Goal: Information Seeking & Learning: Learn about a topic

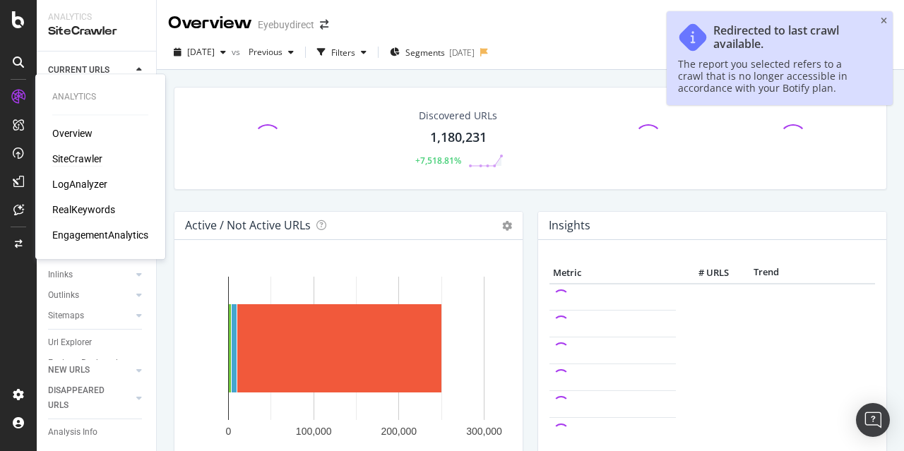
click at [87, 210] on div "RealKeywords" at bounding box center [83, 210] width 63 height 14
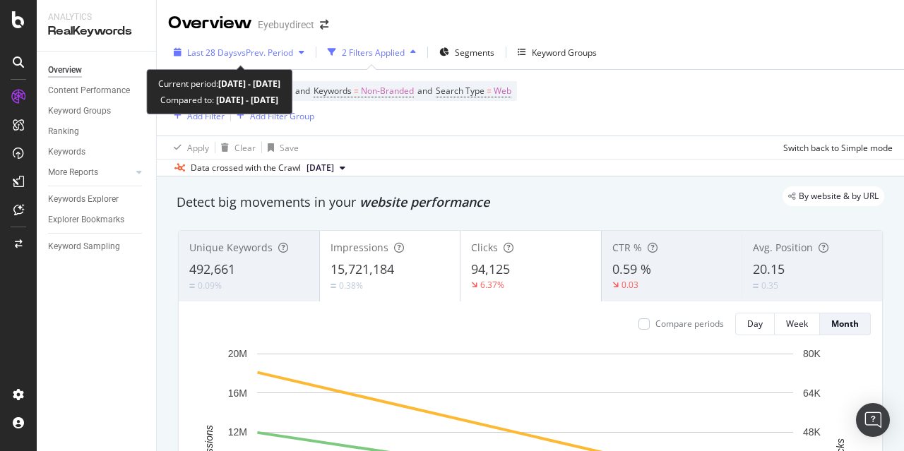
click at [254, 47] on span "vs Prev. Period" at bounding box center [265, 53] width 56 height 12
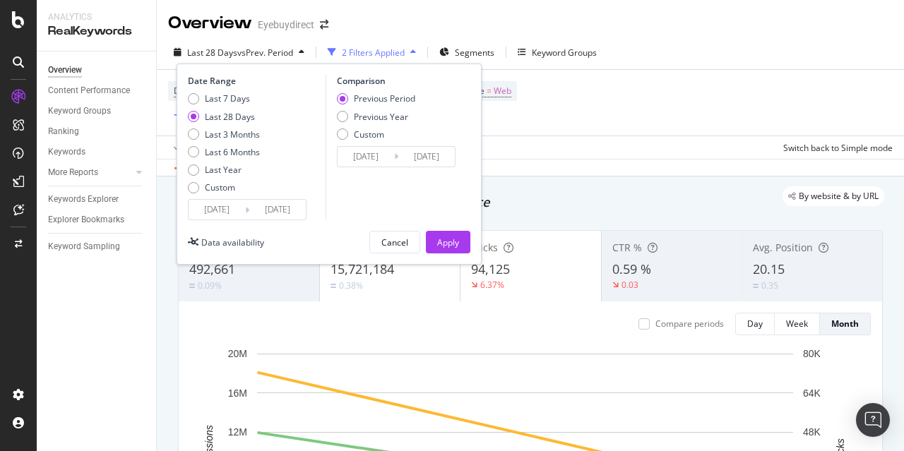
click at [219, 215] on input "[DATE]" at bounding box center [216, 210] width 56 height 20
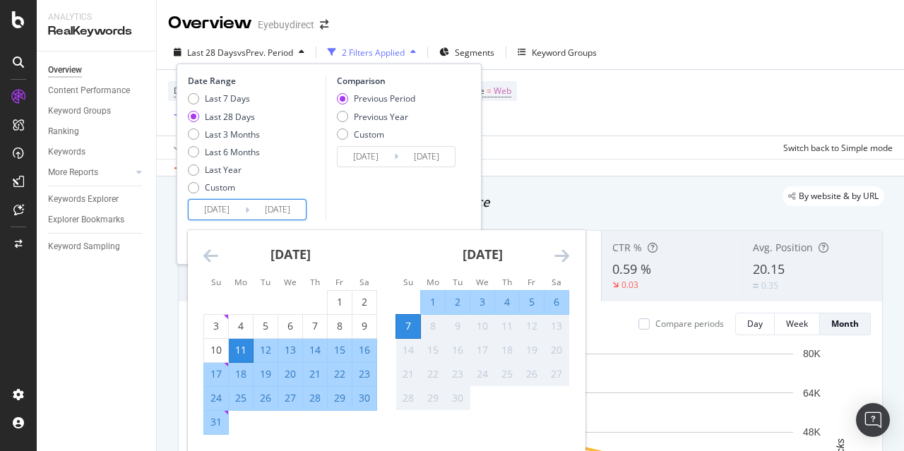
click at [198, 256] on div "[DATE] 1 2 3 4 5 6 7 8 9 10 11 12 13 14 15 16 17 18 19 20 21 22 23 24 25 26 27 …" at bounding box center [290, 332] width 192 height 205
click at [208, 252] on icon "Move backward to switch to the previous month." at bounding box center [210, 255] width 15 height 17
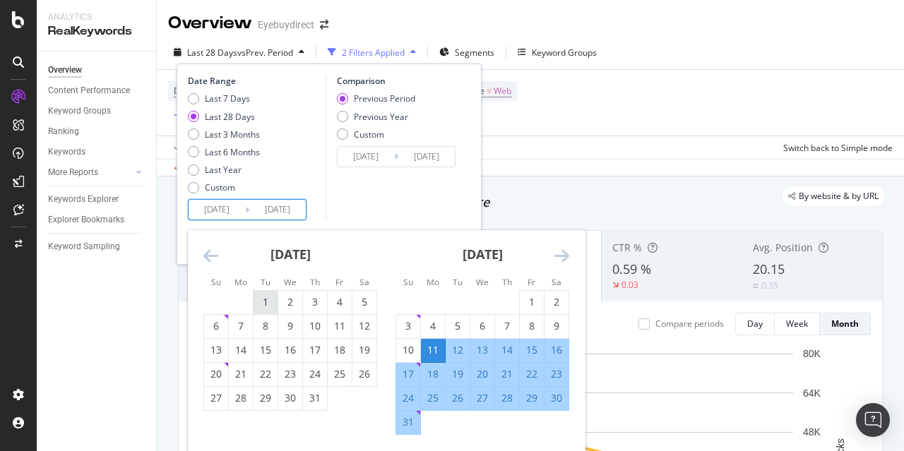
click at [267, 303] on div "1" at bounding box center [265, 302] width 24 height 14
type input "[DATE]"
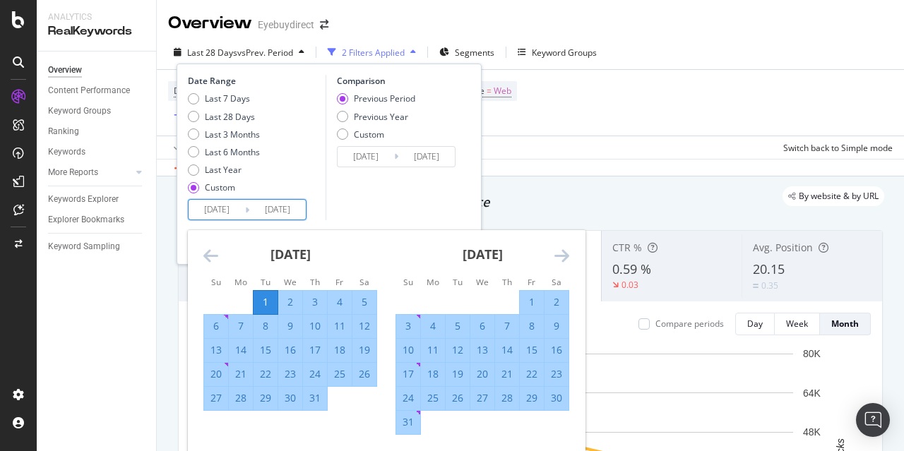
click at [406, 419] on div "31" at bounding box center [408, 422] width 24 height 14
type input "[DATE]"
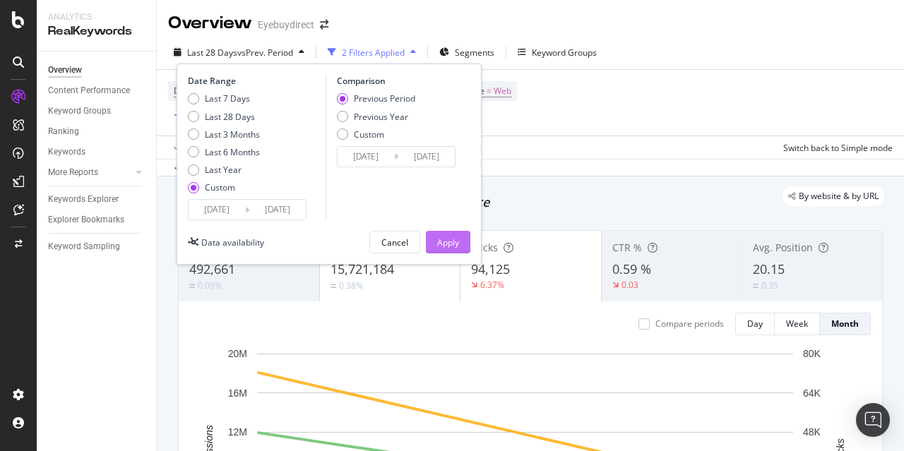
click at [444, 242] on div "Apply" at bounding box center [448, 242] width 22 height 12
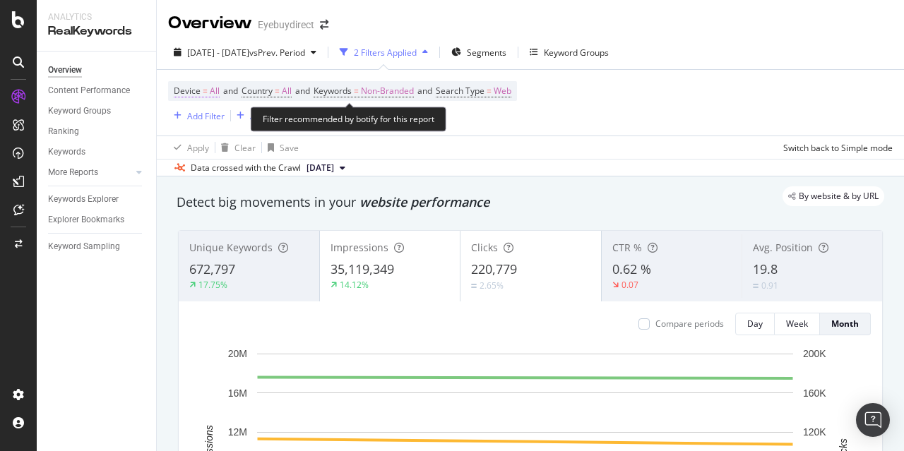
click at [195, 91] on span "Device" at bounding box center [187, 91] width 27 height 12
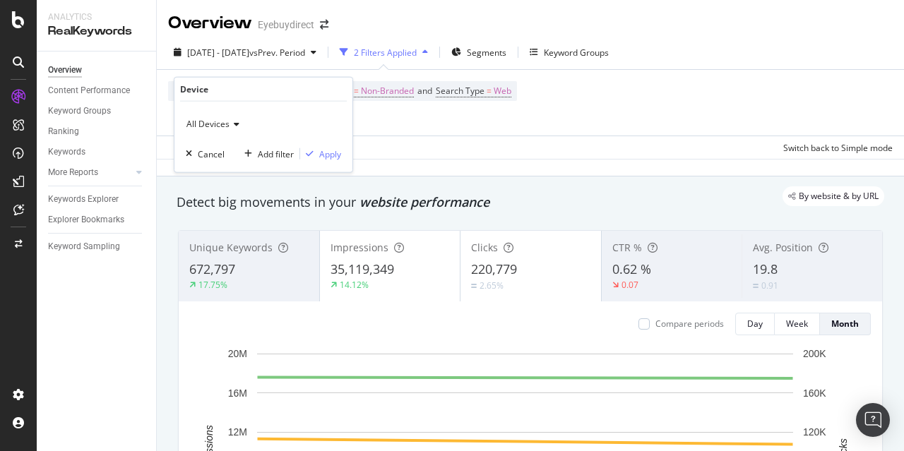
click at [222, 124] on span "All Devices" at bounding box center [207, 124] width 43 height 12
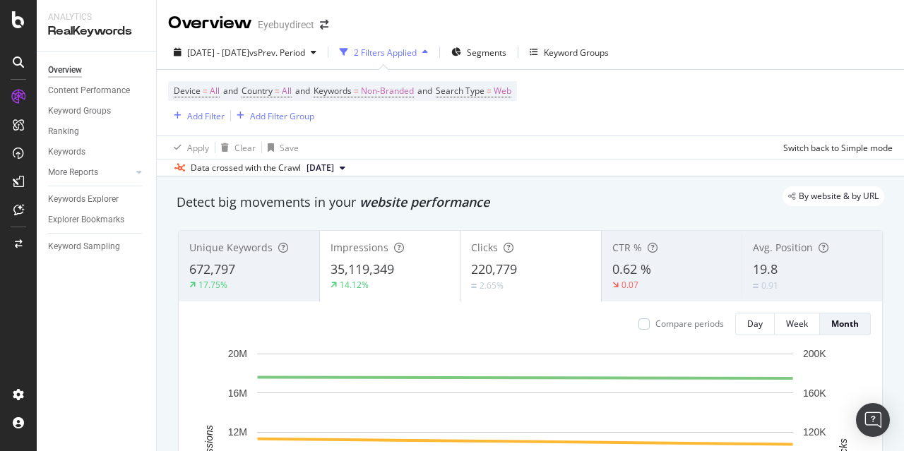
click at [517, 117] on div "Device = All and Country = All and Keywords = Non-Branded and Search Type = Web…" at bounding box center [342, 102] width 349 height 43
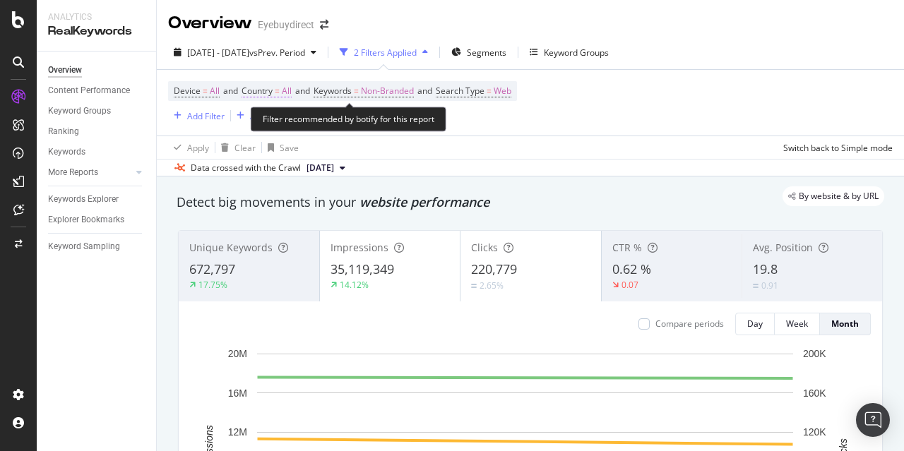
click at [277, 92] on span "Country = All" at bounding box center [266, 91] width 50 height 13
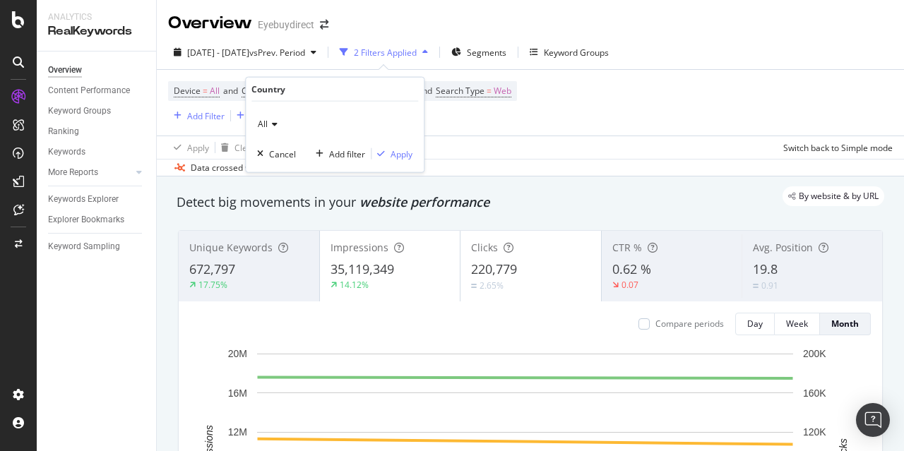
click at [270, 122] on icon at bounding box center [273, 124] width 10 height 8
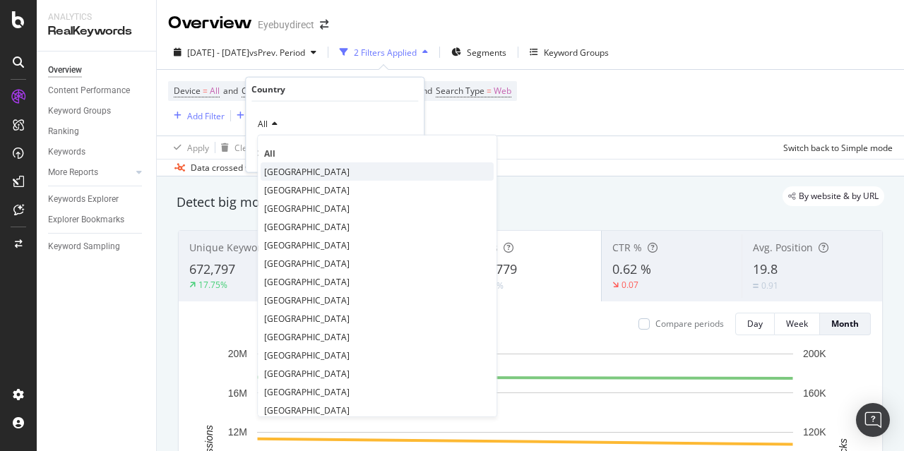
click at [282, 167] on span "[GEOGRAPHIC_DATA]" at bounding box center [306, 171] width 85 height 12
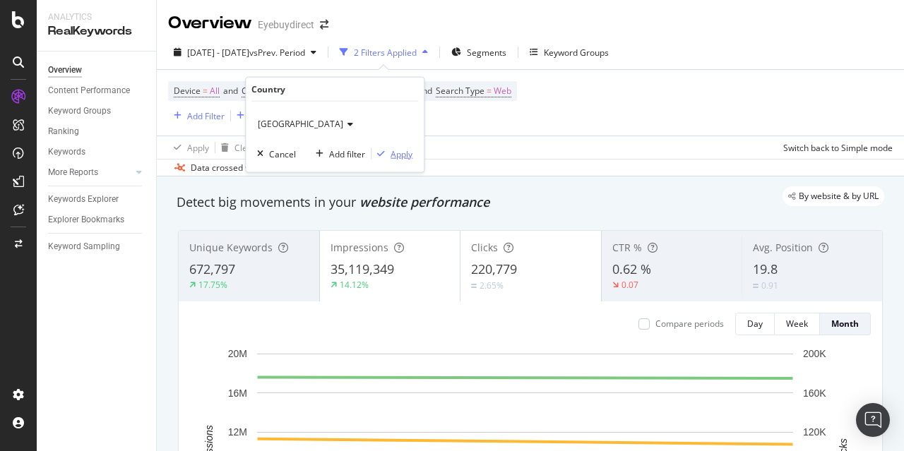
drag, startPoint x: 391, startPoint y: 152, endPoint x: 426, endPoint y: 157, distance: 35.7
click at [392, 152] on div "Apply" at bounding box center [401, 154] width 22 height 12
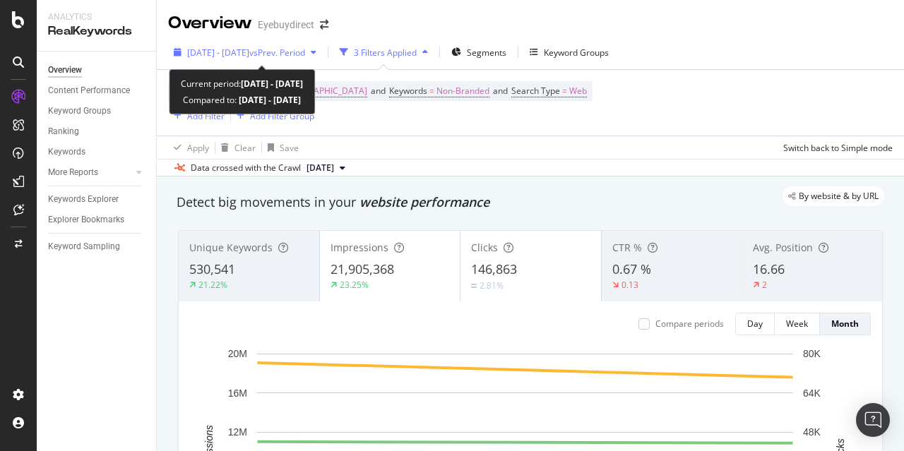
click at [249, 52] on span "[DATE] - [DATE]" at bounding box center [218, 53] width 62 height 12
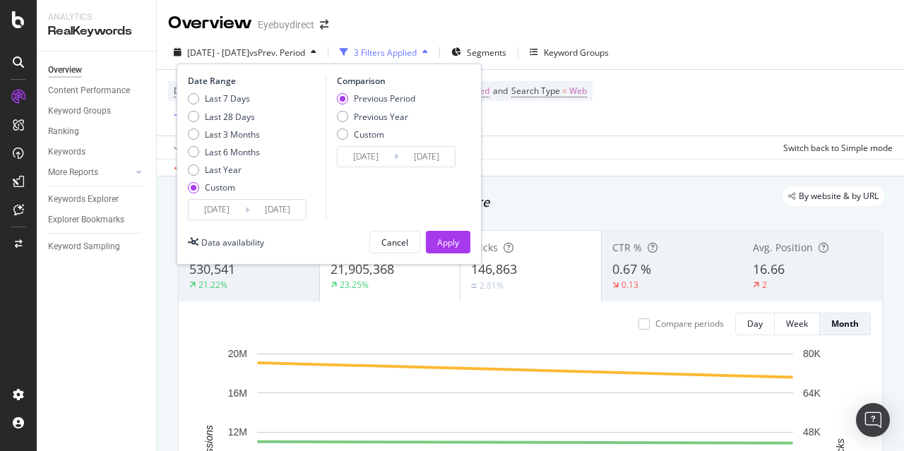
click at [212, 213] on input "[DATE]" at bounding box center [216, 210] width 56 height 20
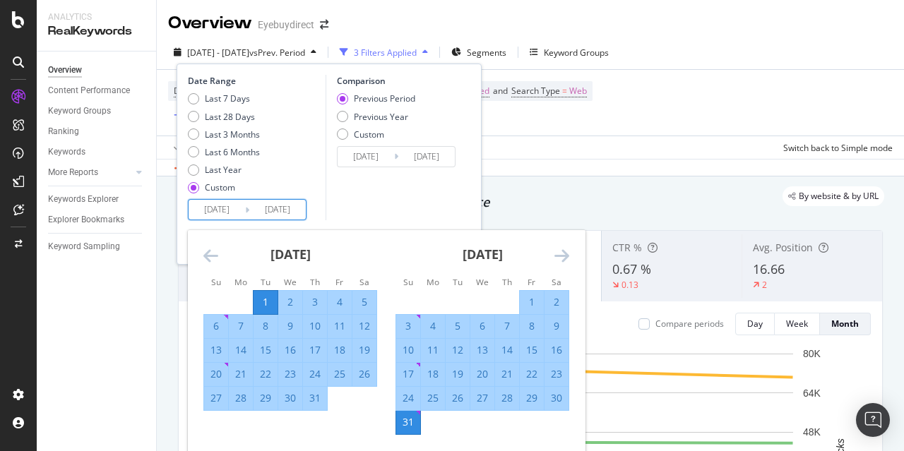
click at [524, 301] on div "1" at bounding box center [532, 302] width 24 height 14
type input "[DATE]"
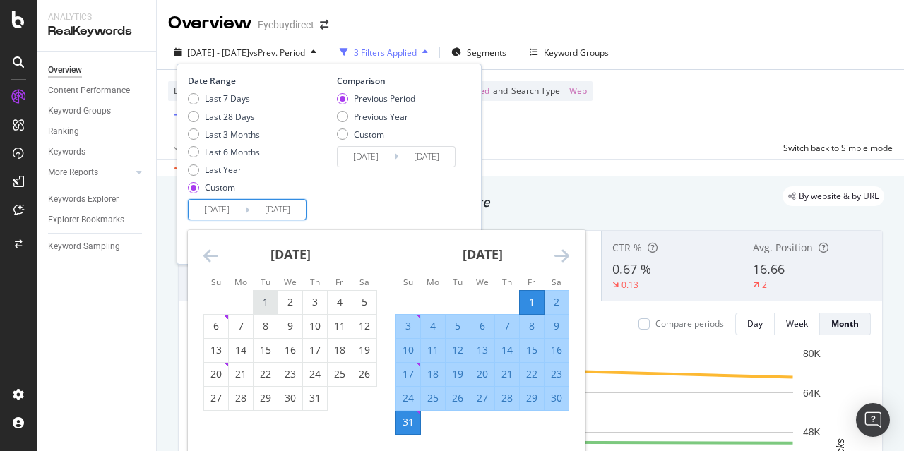
click at [263, 300] on div "1" at bounding box center [265, 302] width 24 height 14
type input "[DATE]"
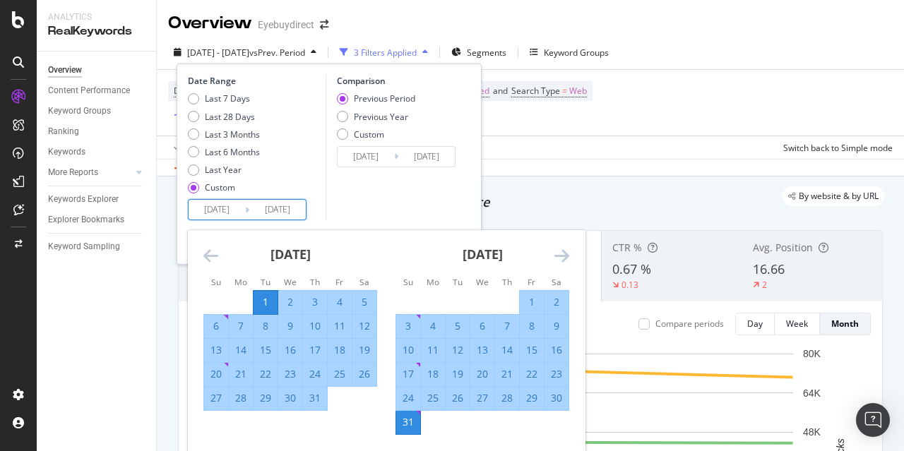
click at [314, 396] on div "31" at bounding box center [315, 398] width 24 height 14
type input "[DATE]"
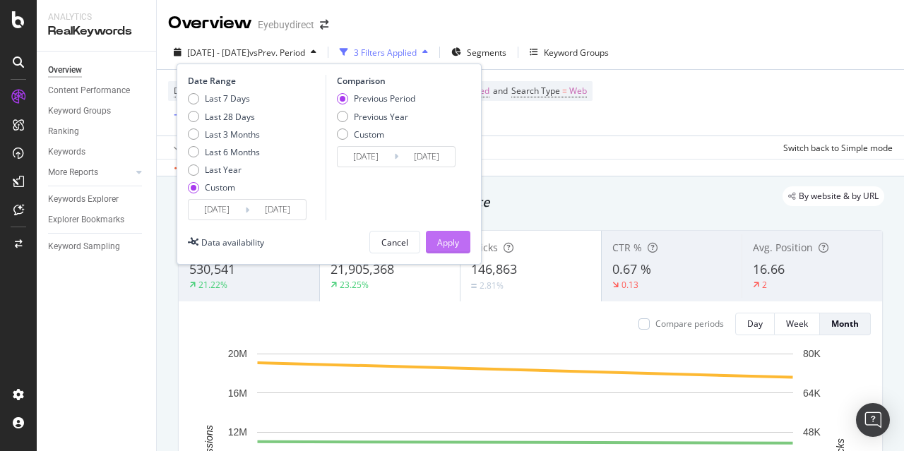
click at [442, 244] on div "Apply" at bounding box center [448, 242] width 22 height 12
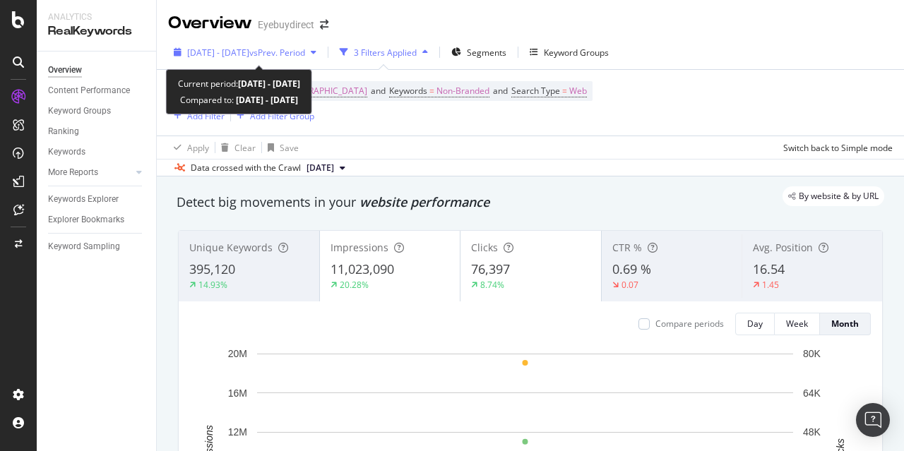
click at [289, 54] on span "vs Prev. Period" at bounding box center [277, 53] width 56 height 12
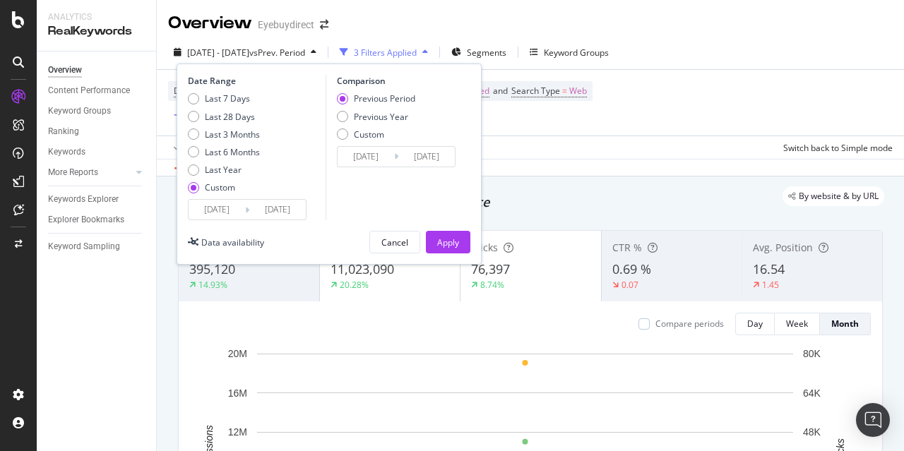
click at [214, 211] on input "[DATE]" at bounding box center [216, 210] width 56 height 20
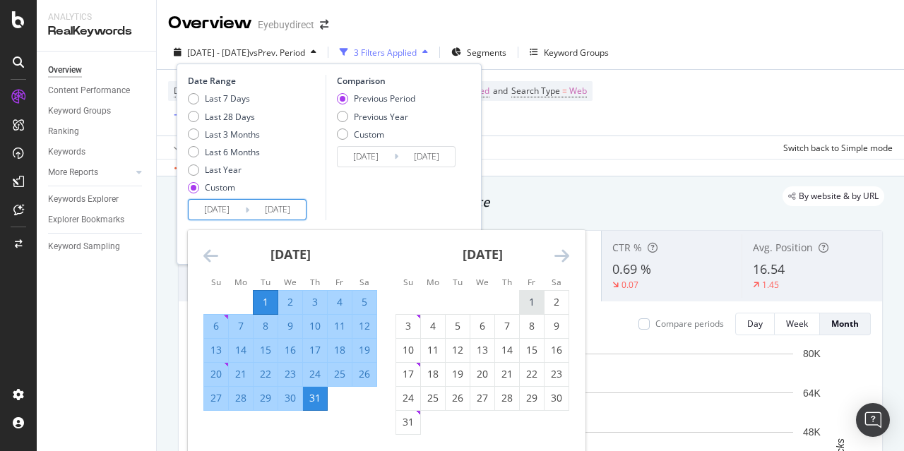
click at [533, 299] on div "1" at bounding box center [532, 302] width 24 height 14
type input "[DATE]"
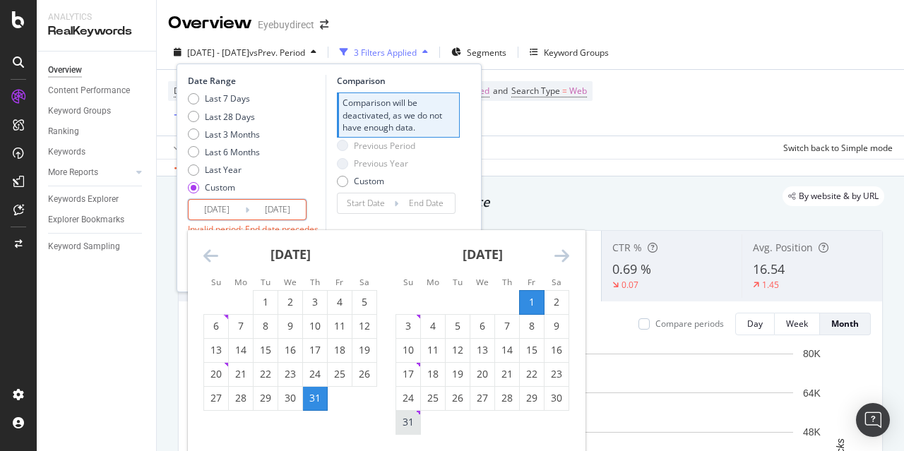
click at [410, 421] on div "31" at bounding box center [408, 422] width 24 height 14
type input "[DATE]"
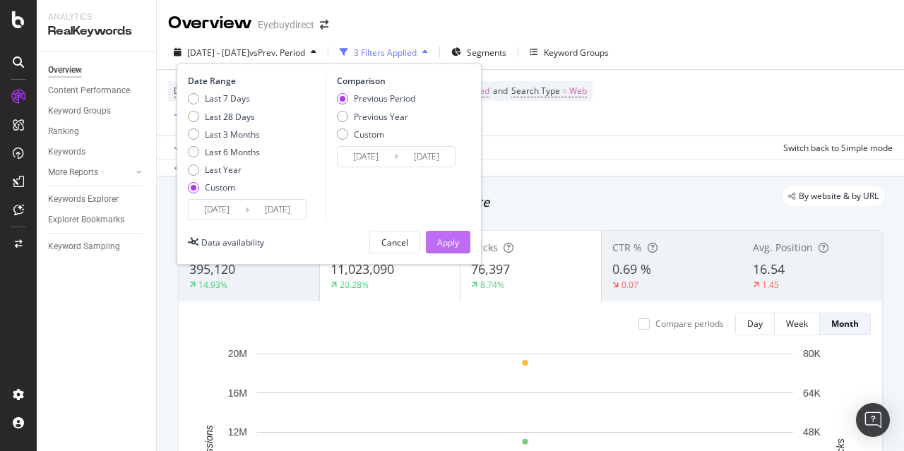
click at [452, 236] on div "Apply" at bounding box center [448, 242] width 22 height 12
